Goal: Task Accomplishment & Management: Manage account settings

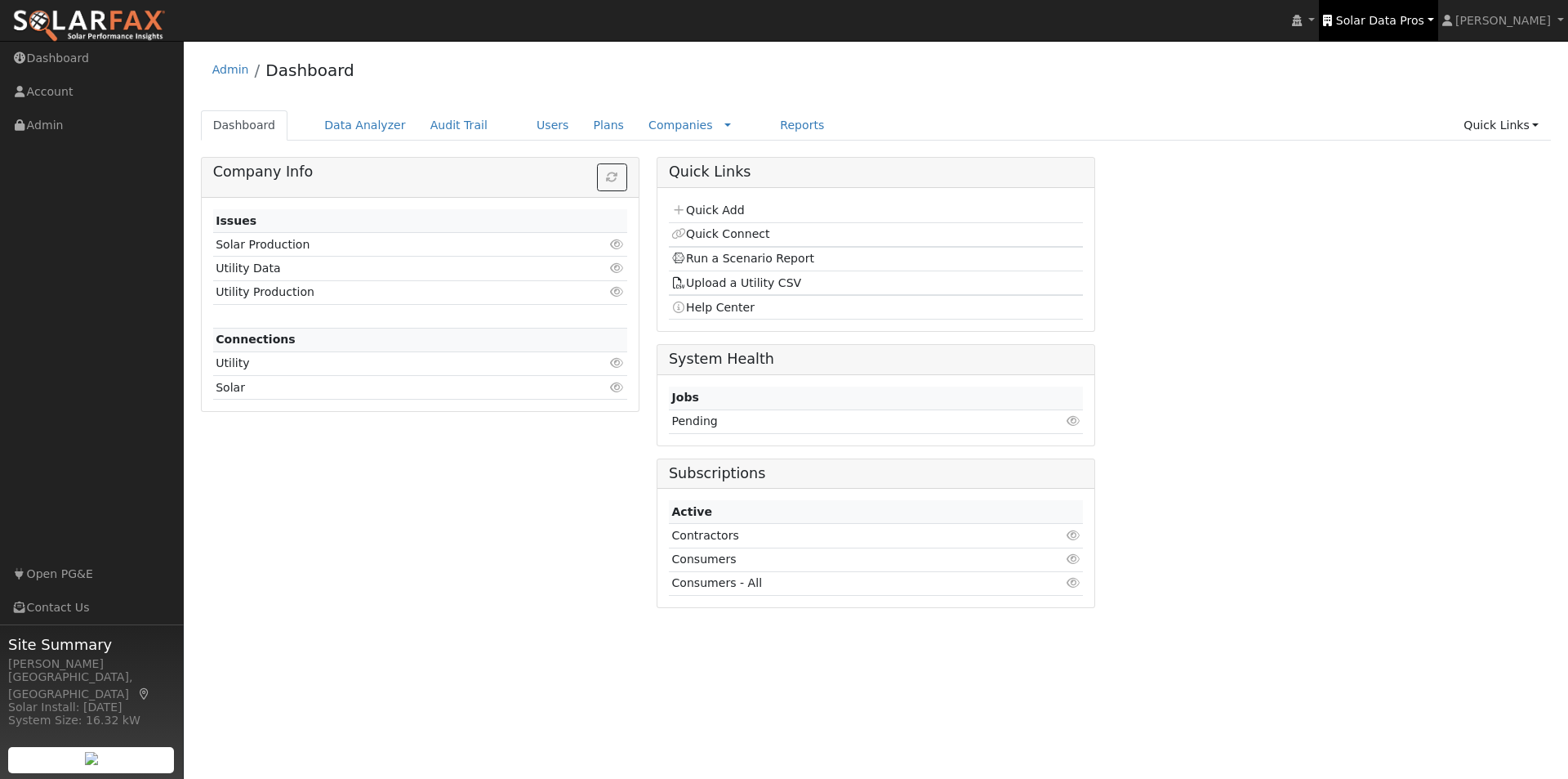
click at [1412, 22] on span "Solar Data Pros" at bounding box center [1380, 20] width 88 height 13
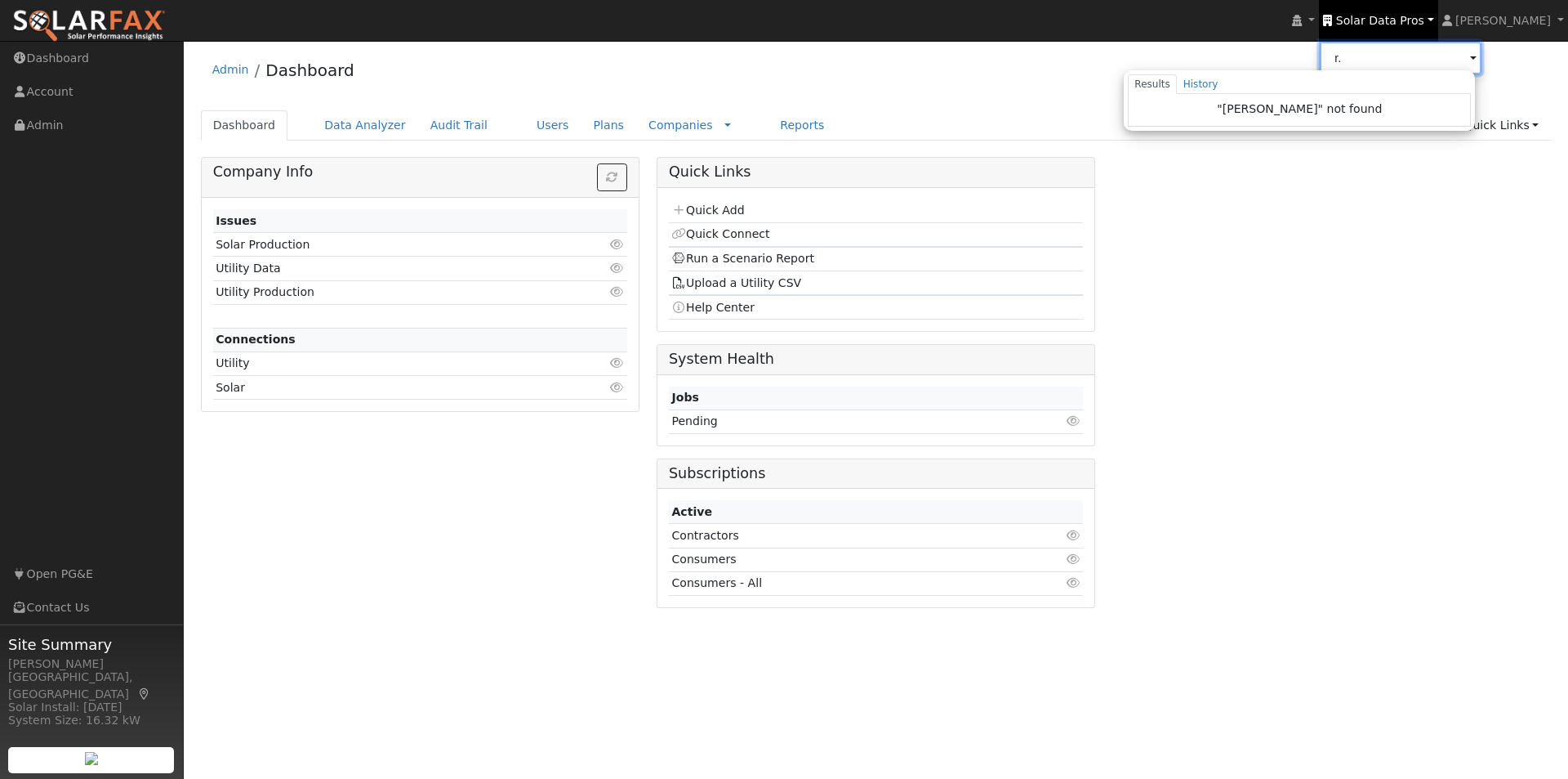
type input "r"
drag, startPoint x: 1343, startPoint y: 69, endPoint x: 1228, endPoint y: 64, distance: 115.1
click at [1266, 68] on div "installed Solar Data Pros Solar Data Pros meyer Results History "meyer" not fou…" at bounding box center [784, 410] width 1568 height 738
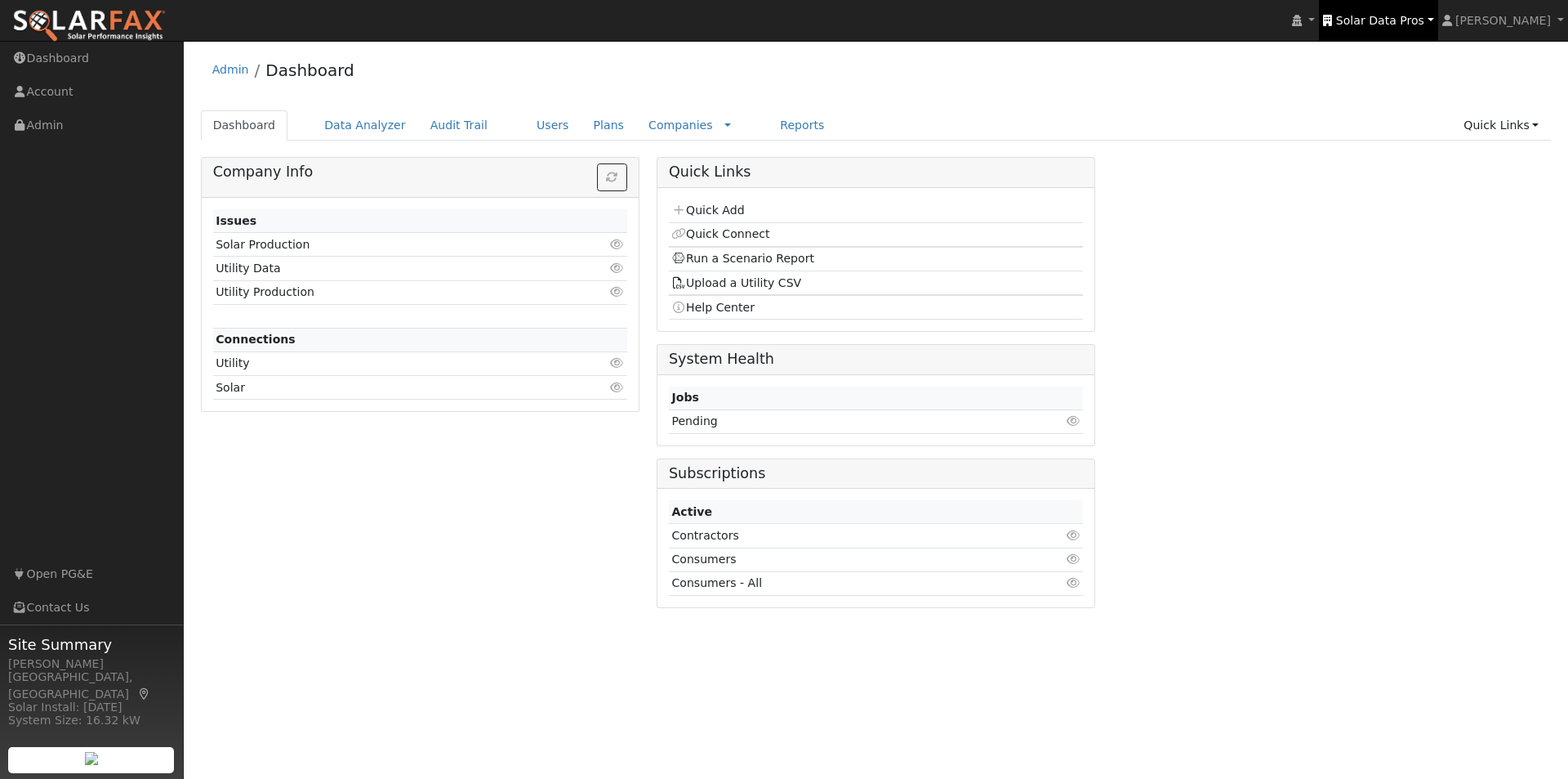
click at [1424, 20] on span "Solar Data Pros" at bounding box center [1380, 20] width 88 height 13
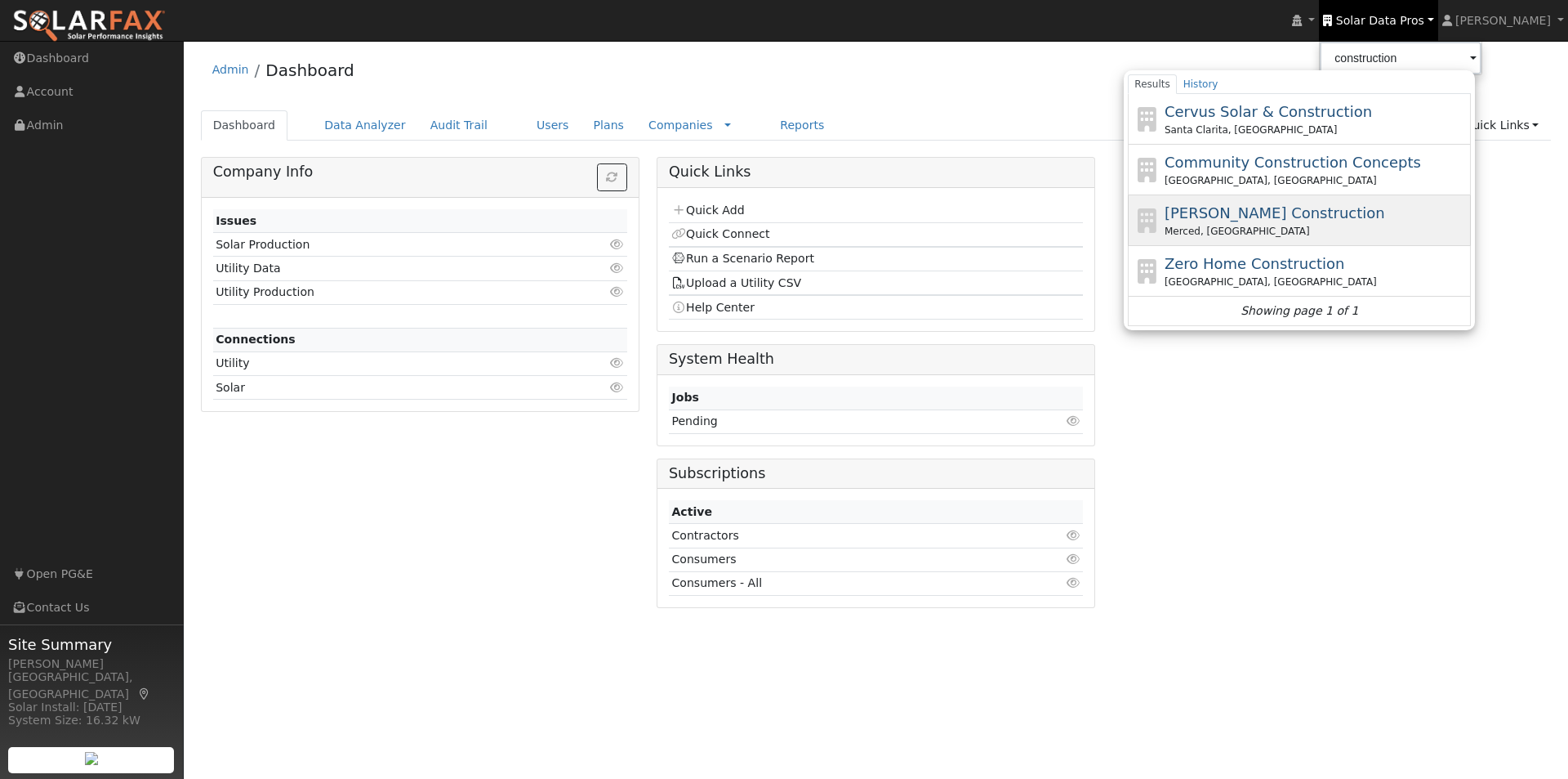
click at [1244, 214] on span "[PERSON_NAME] Construction" at bounding box center [1275, 213] width 220 height 17
type input "[PERSON_NAME] Construction"
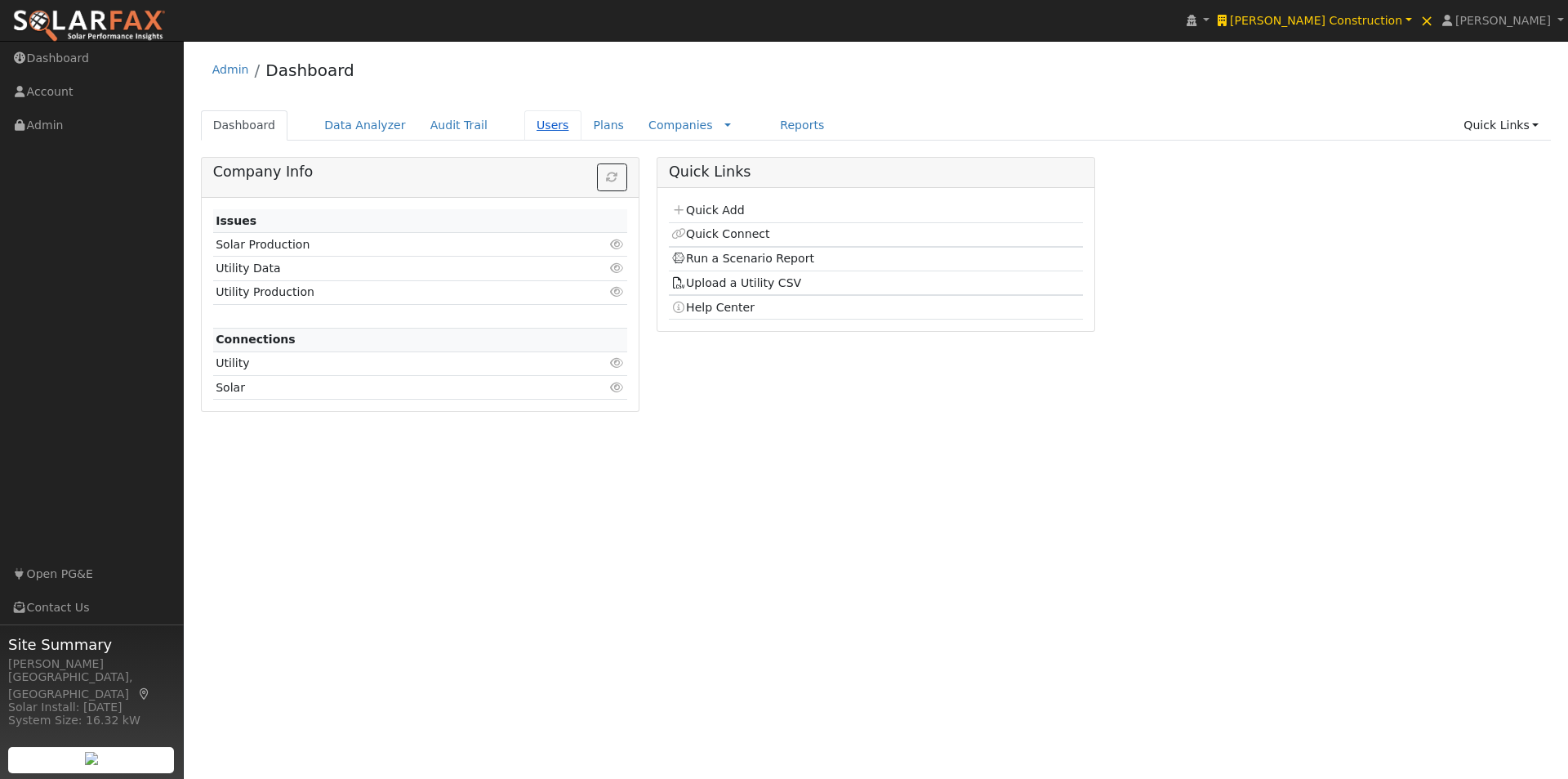
click at [527, 121] on link "Users" at bounding box center [553, 126] width 57 height 31
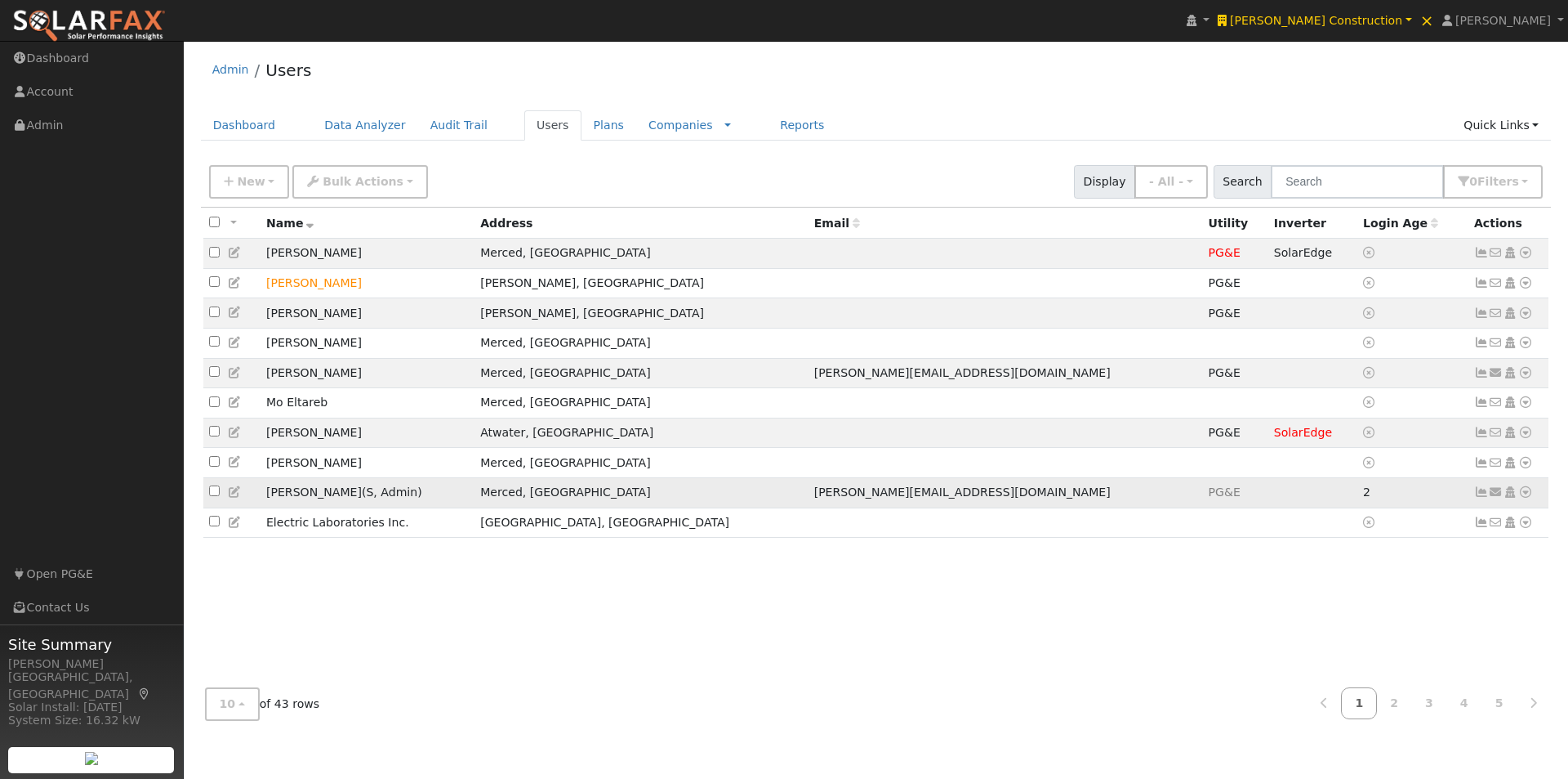
click at [234, 497] on icon at bounding box center [235, 492] width 14 height 11
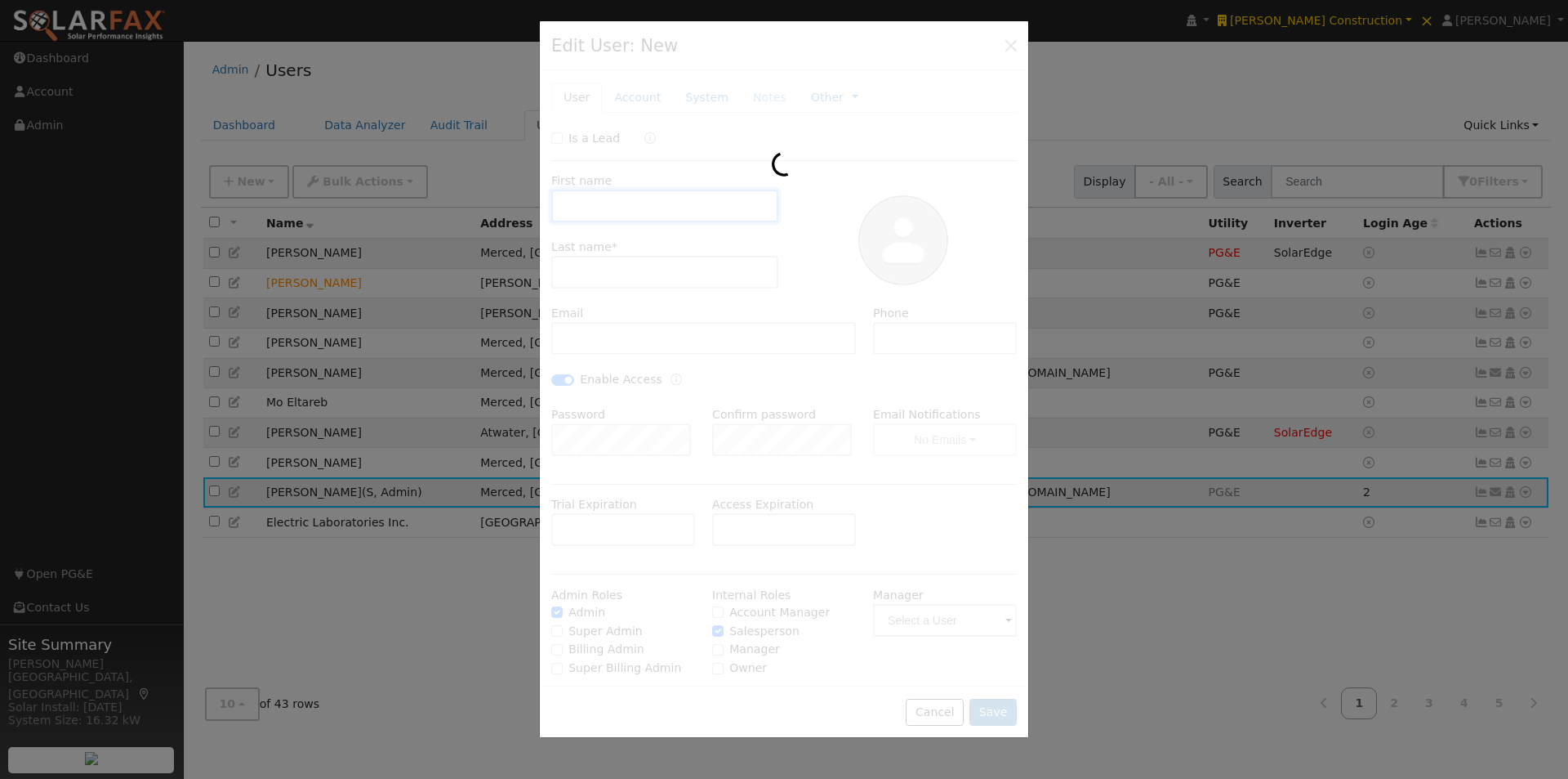
type input "Stacey"
type input "Gallagher"
type input "stacey@rtmaher.com"
type input "(209) 384-1227"
checkbox input "true"
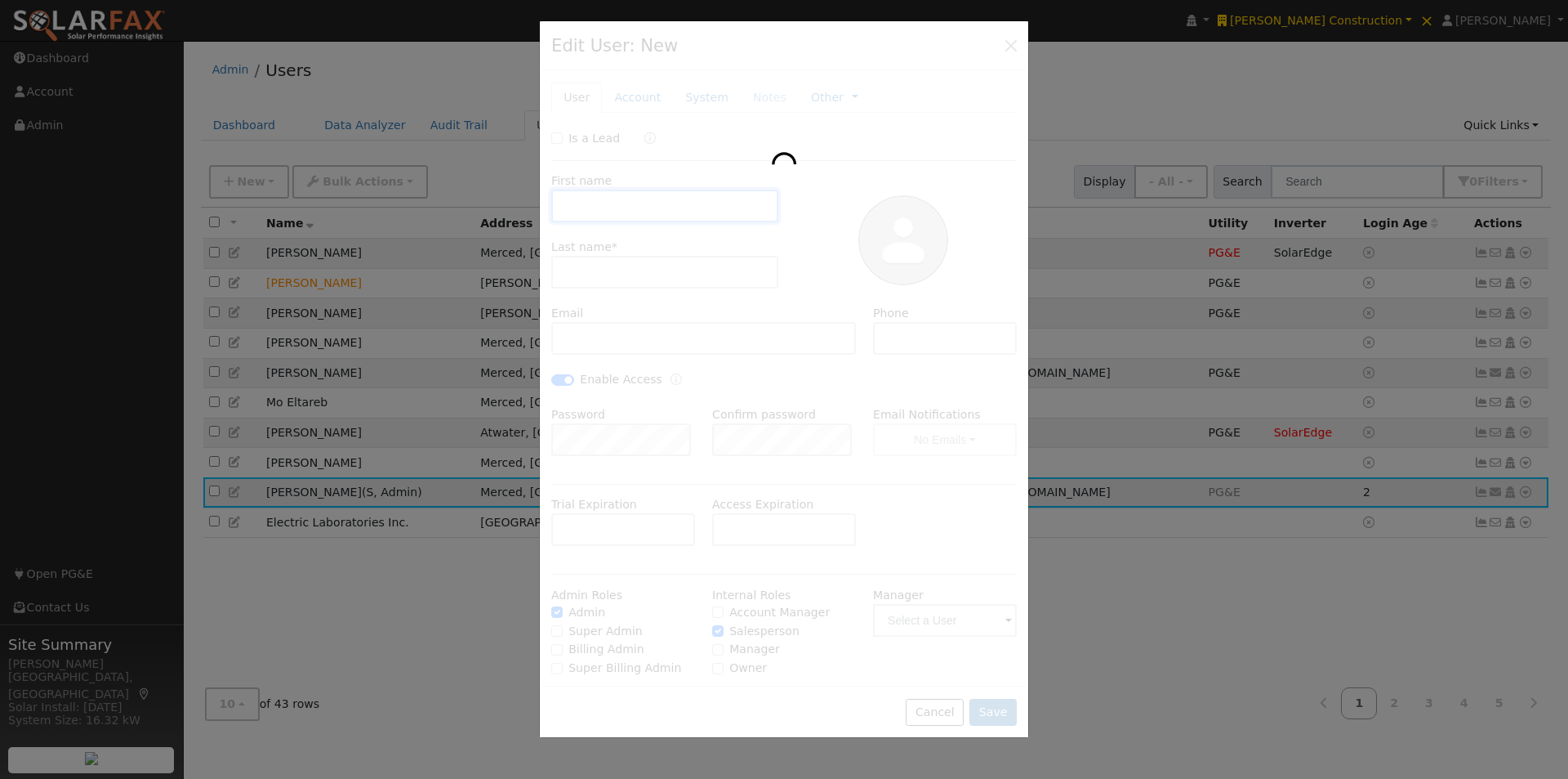
checkbox input "true"
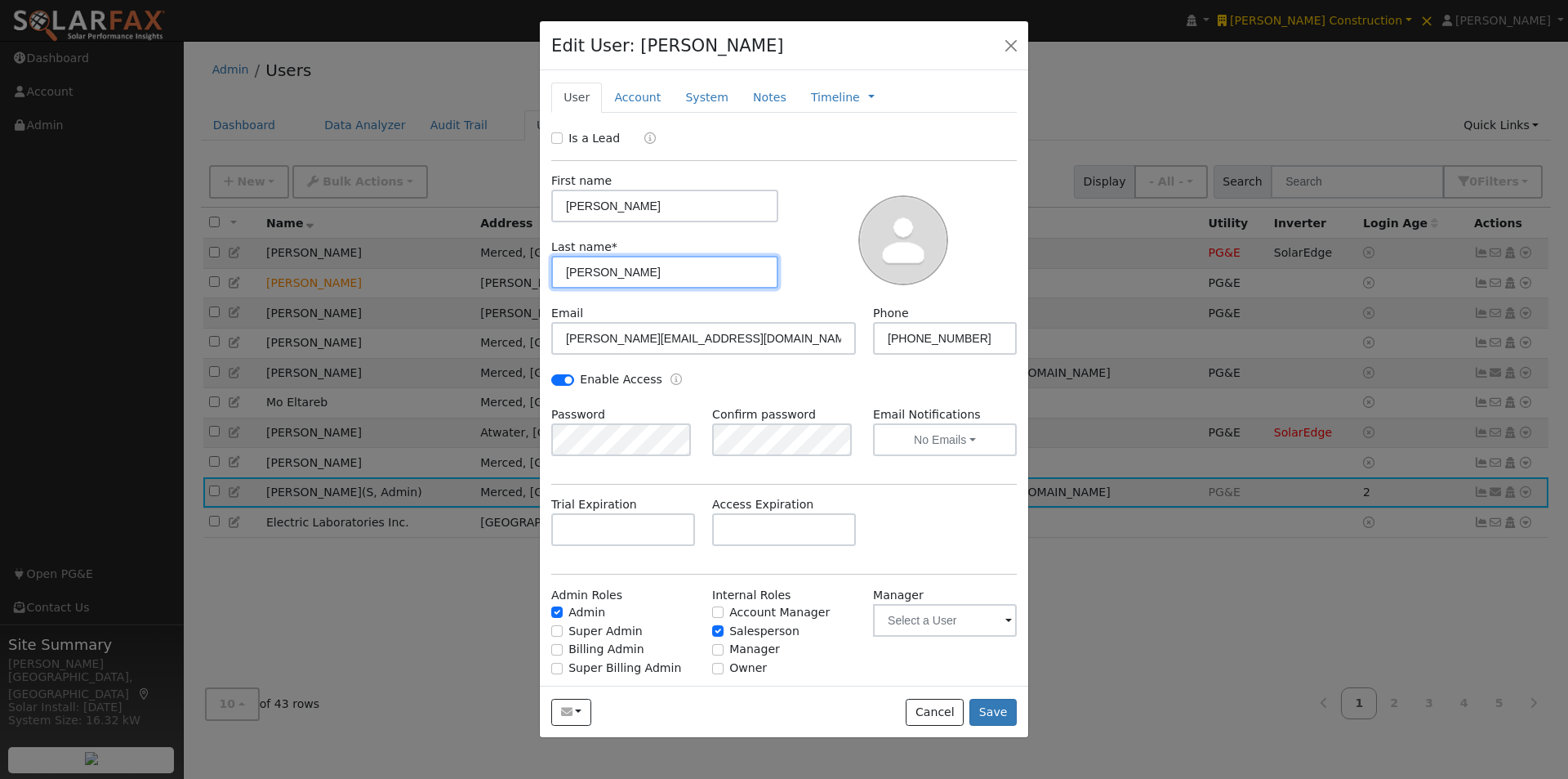
click at [705, 269] on input "Gallagher" at bounding box center [665, 272] width 227 height 33
click at [797, 225] on div at bounding box center [903, 239] width 239 height 132
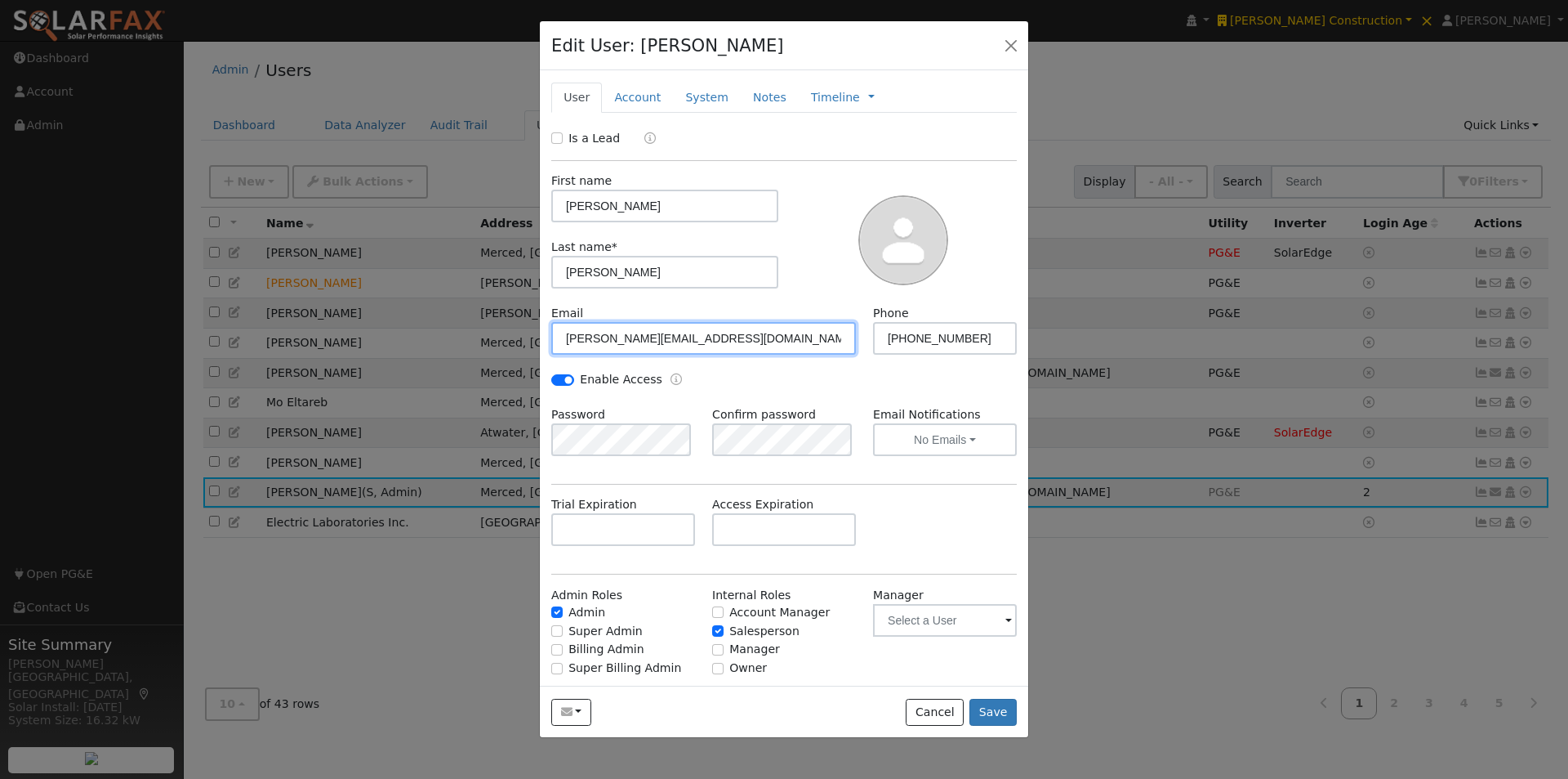
drag, startPoint x: 726, startPoint y: 338, endPoint x: 504, endPoint y: 326, distance: 222.3
click at [0, 0] on div "Edit User: Stacey Gallagher Default Account Default Account 3185 Stretch Rd, Me…" at bounding box center [0, 0] width 0 height 0
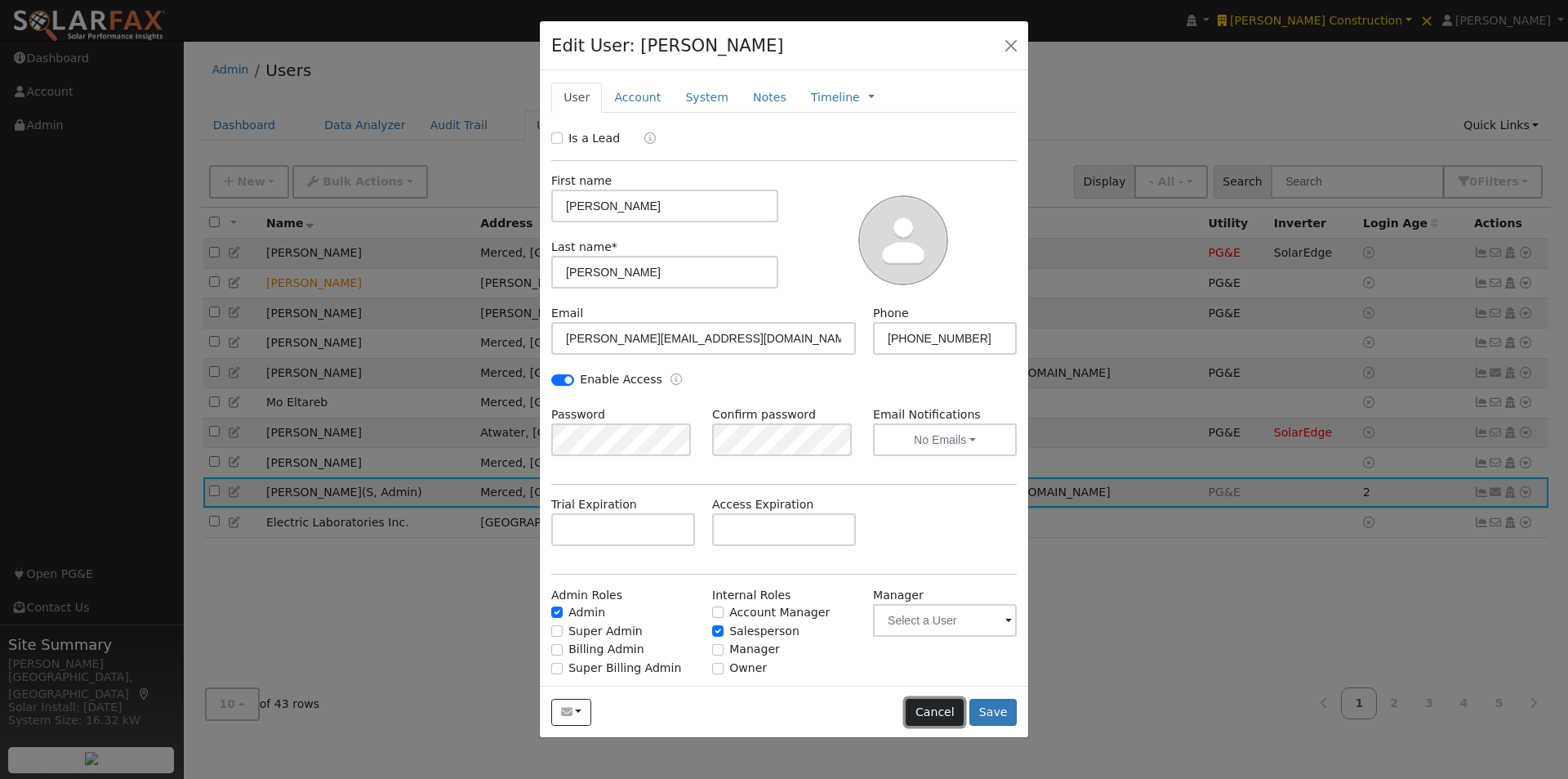
click at [951, 708] on button "Cancel" at bounding box center [935, 712] width 58 height 28
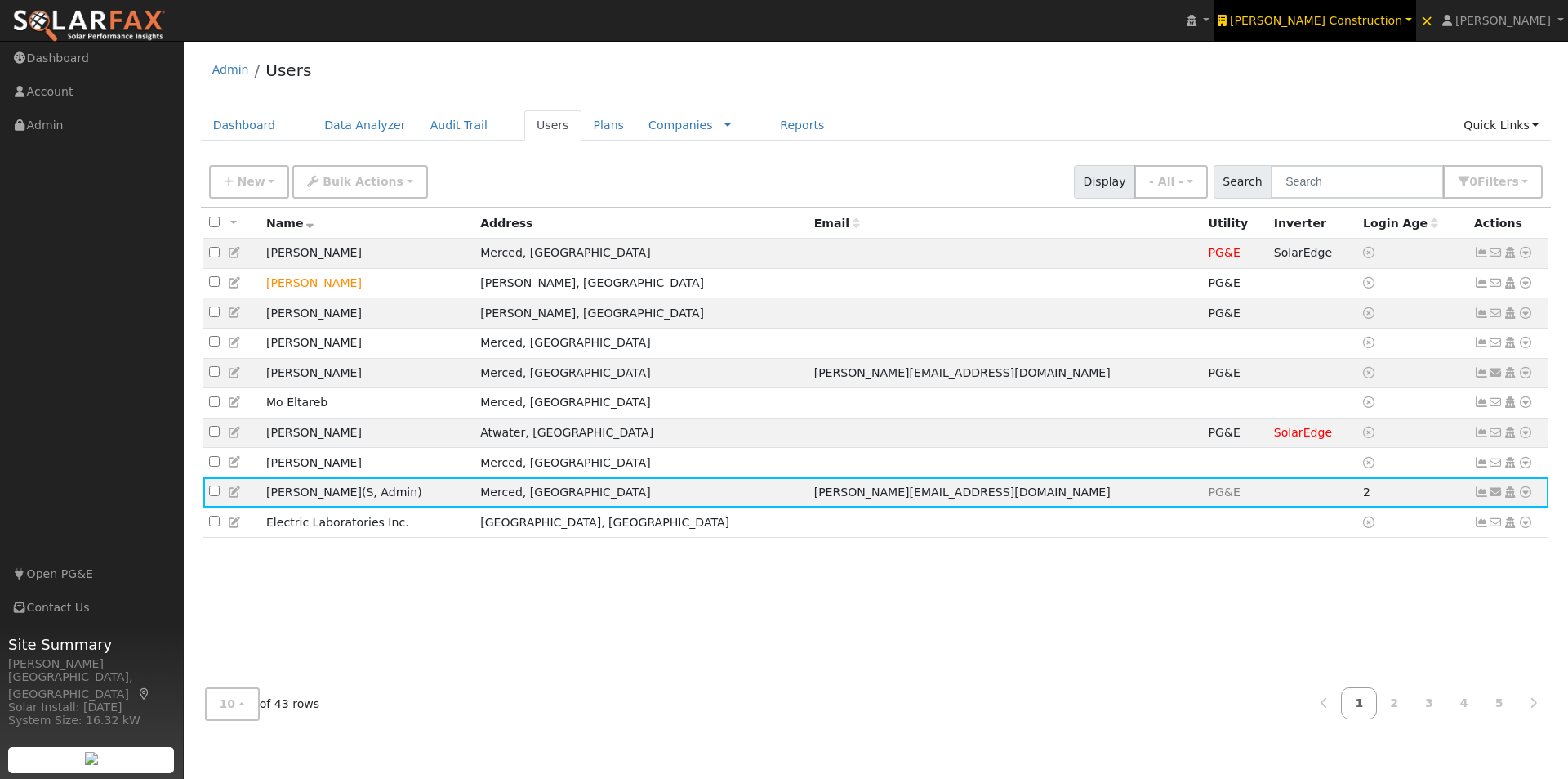
click at [1375, 15] on span "[PERSON_NAME] Construction" at bounding box center [1316, 20] width 172 height 13
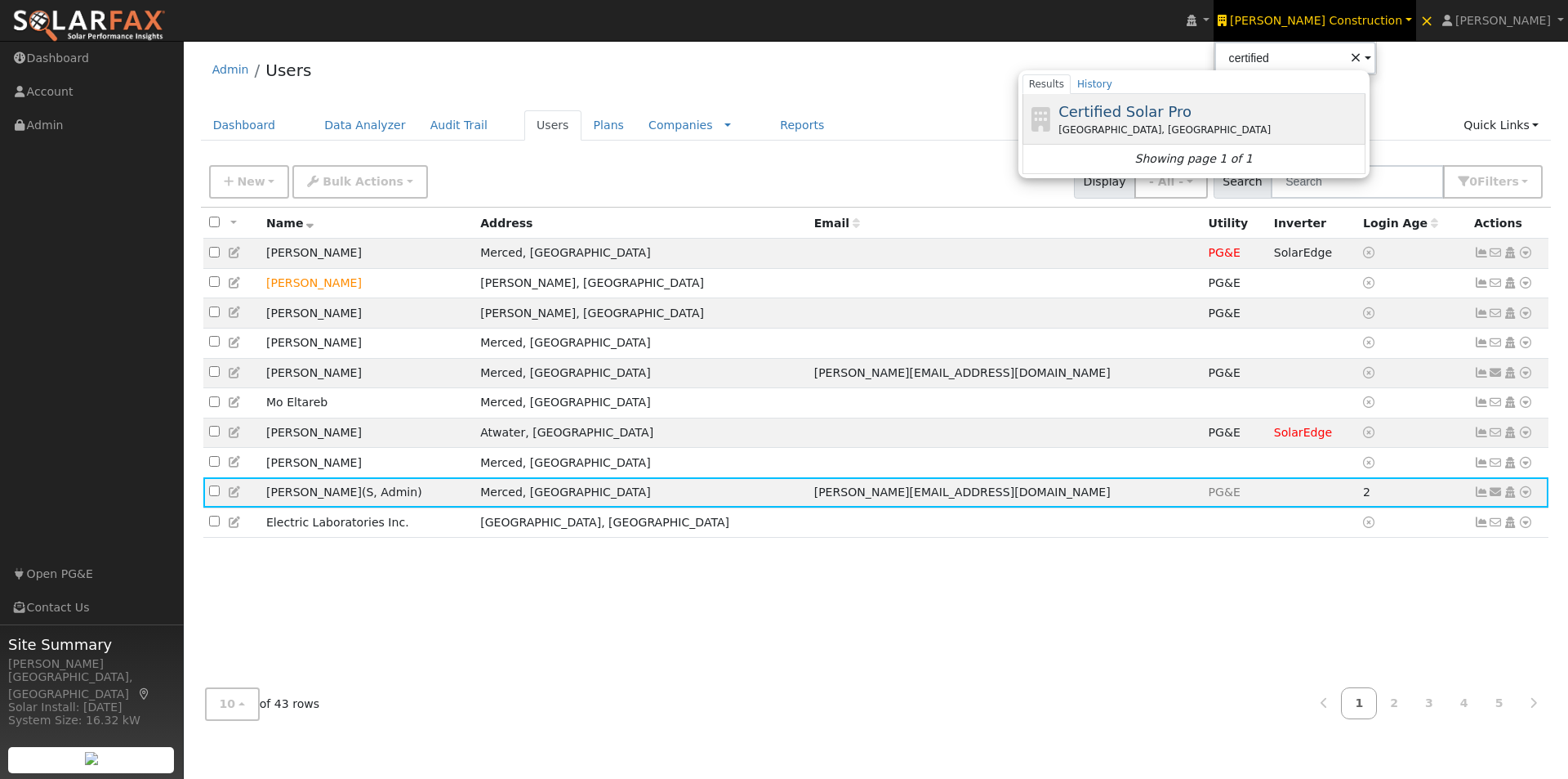
click at [1173, 105] on span "Certified Solar Pro" at bounding box center [1125, 111] width 133 height 17
type input "Certified Solar Pro"
